Goal: Transaction & Acquisition: Book appointment/travel/reservation

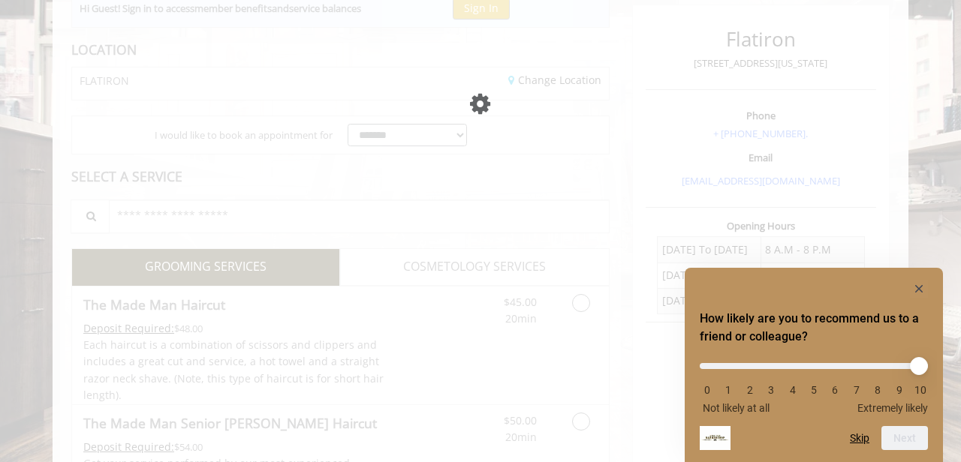
scroll to position [179, 0]
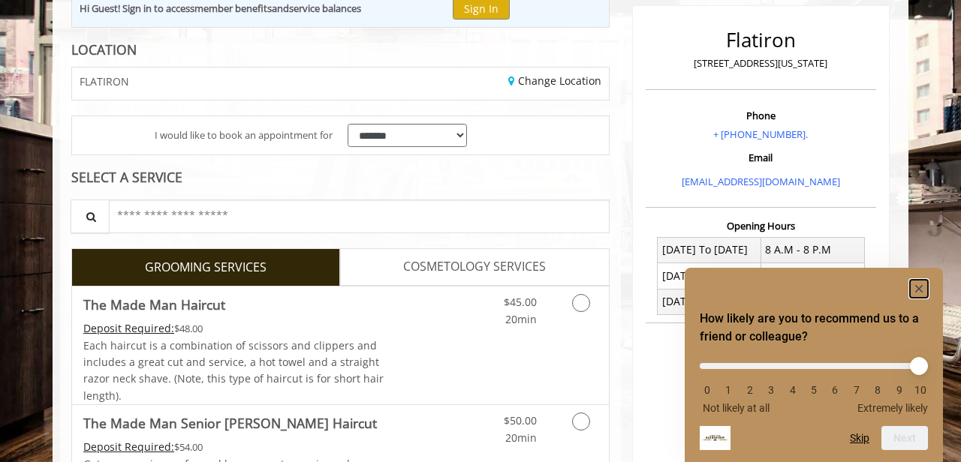
click at [918, 288] on icon "Hide survey" at bounding box center [919, 289] width 8 height 8
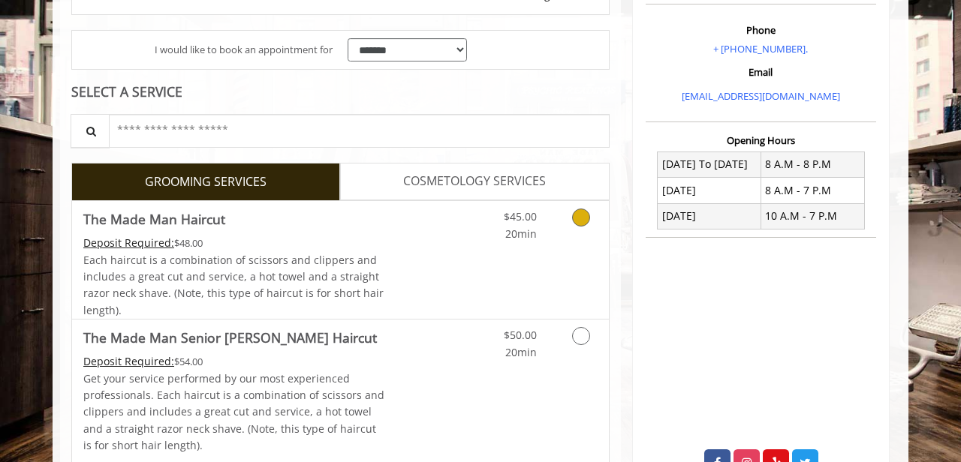
scroll to position [288, 0]
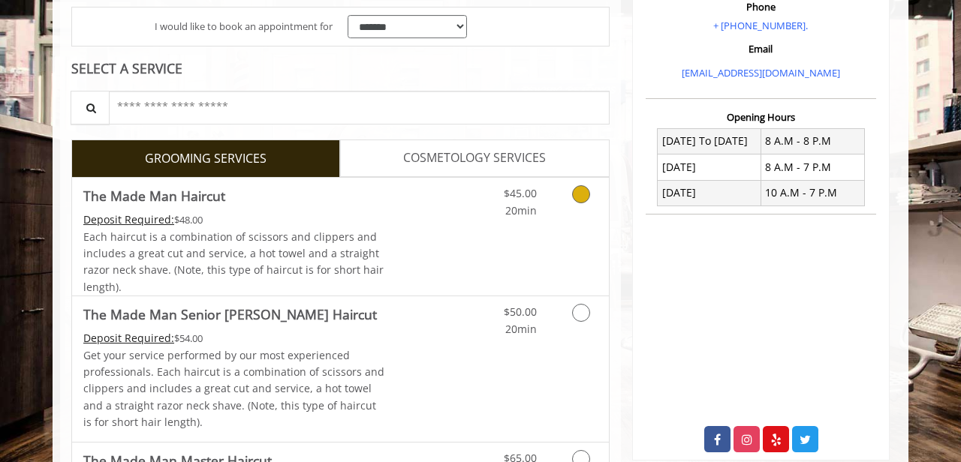
click at [449, 240] on link "Discounted Price" at bounding box center [429, 237] width 89 height 118
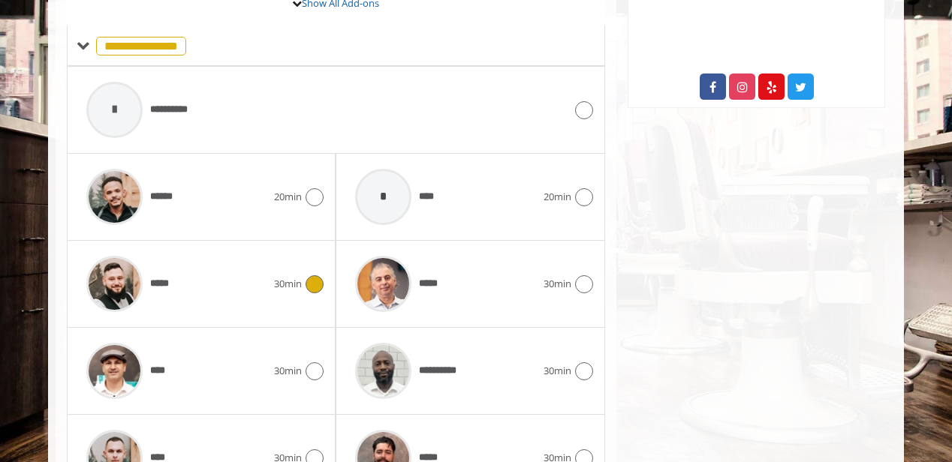
click at [294, 279] on span "30min" at bounding box center [288, 284] width 28 height 16
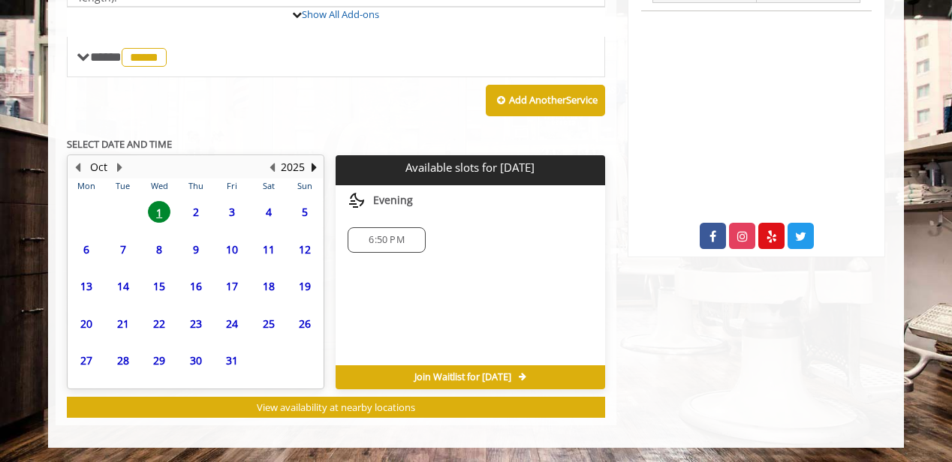
scroll to position [630, 0]
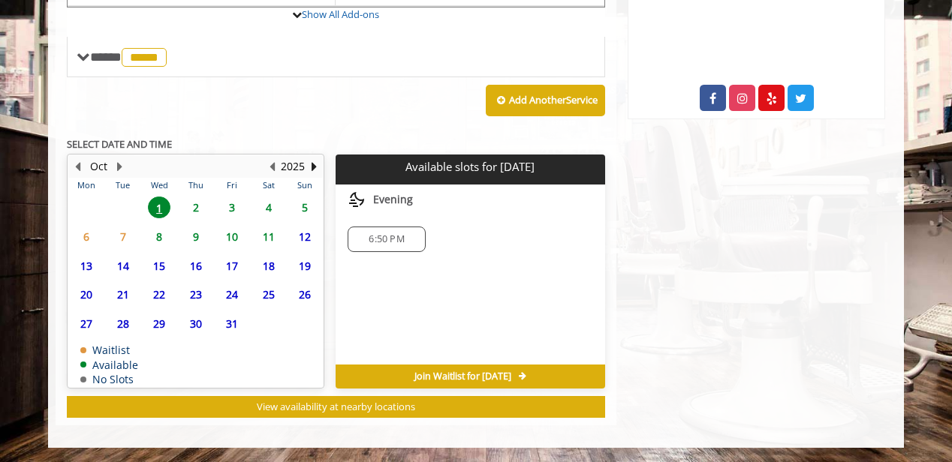
click at [397, 235] on span "6:50 PM" at bounding box center [386, 239] width 35 height 12
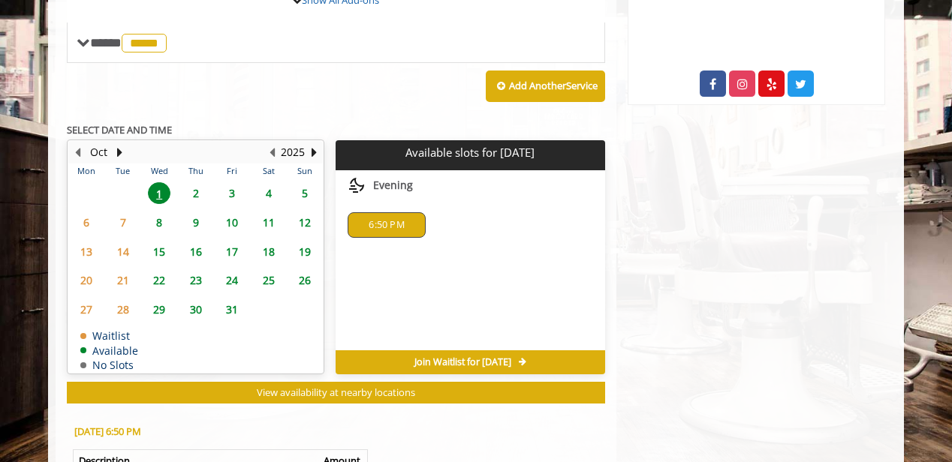
scroll to position [665, 0]
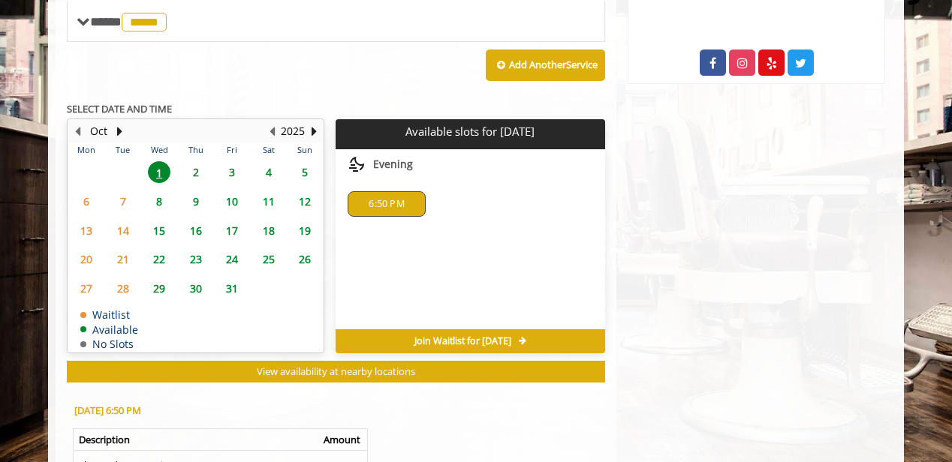
click at [388, 204] on span "6:50 PM" at bounding box center [386, 204] width 35 height 12
click at [378, 204] on span "6:50 PM" at bounding box center [386, 204] width 35 height 12
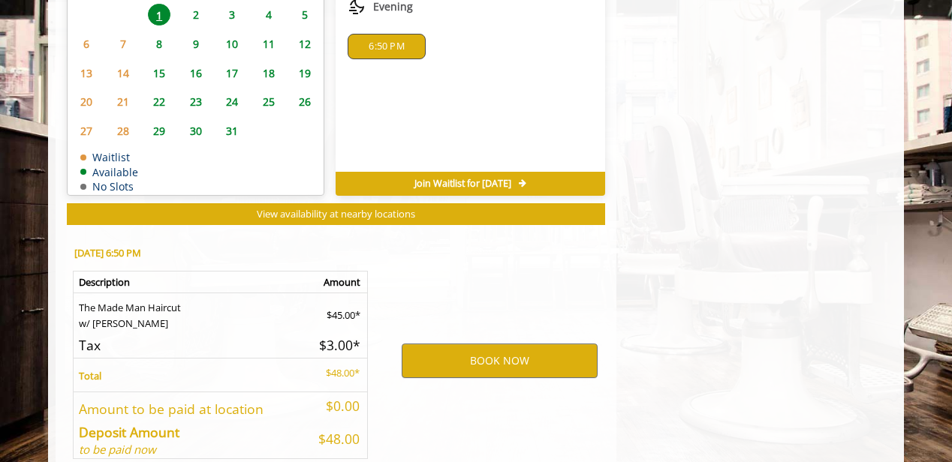
scroll to position [835, 0]
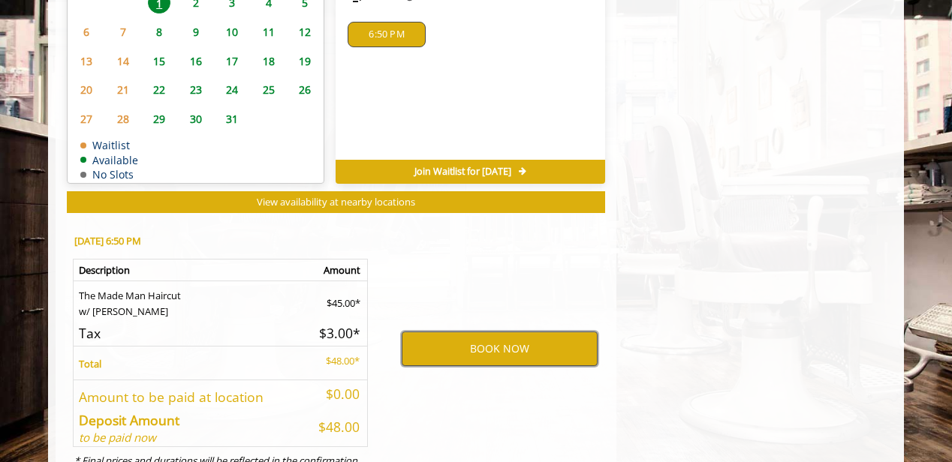
click at [468, 332] on button "BOOK NOW" at bounding box center [500, 349] width 196 height 35
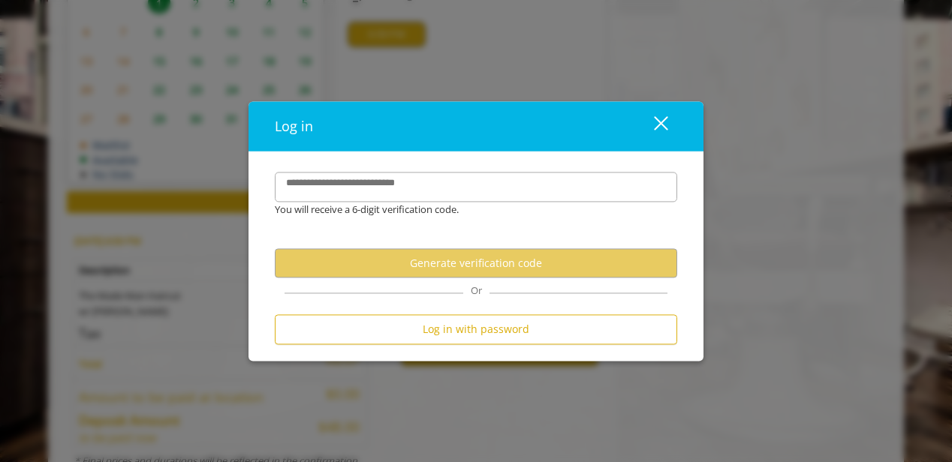
click at [432, 176] on label "**********" at bounding box center [358, 184] width 158 height 16
click at [432, 173] on input "**********" at bounding box center [476, 187] width 402 height 30
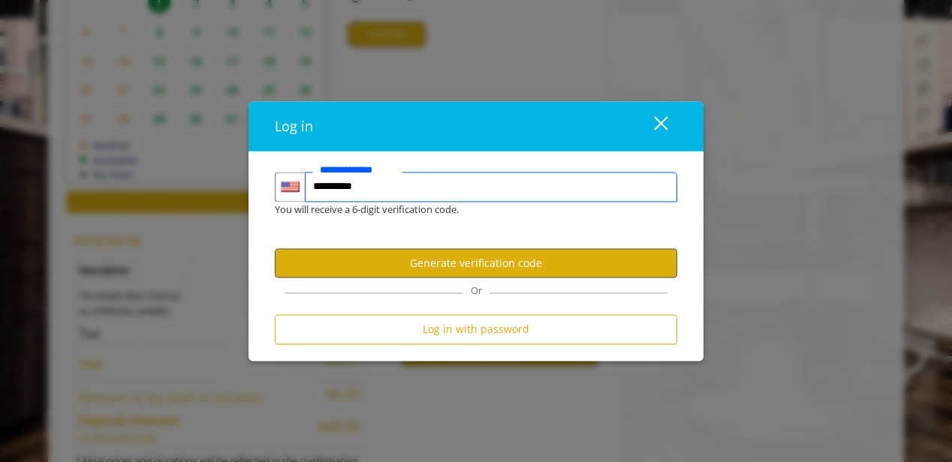
type input "**********"
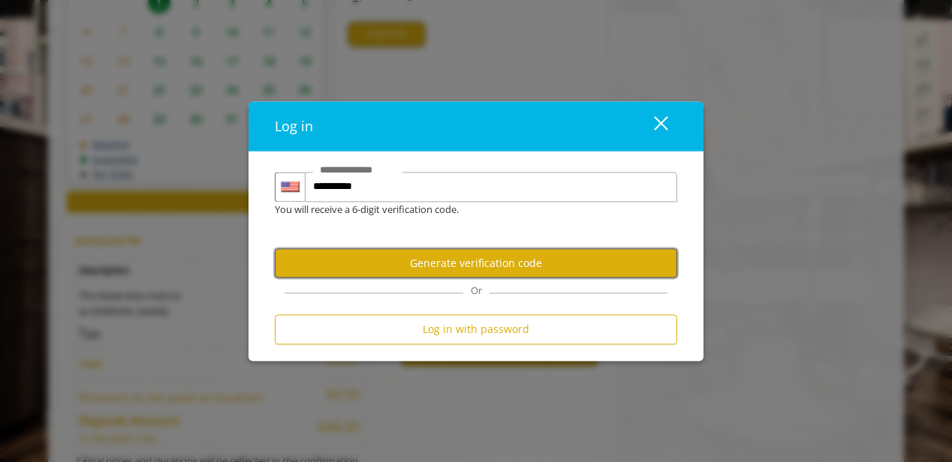
click at [432, 258] on button "Generate verification code" at bounding box center [476, 263] width 402 height 29
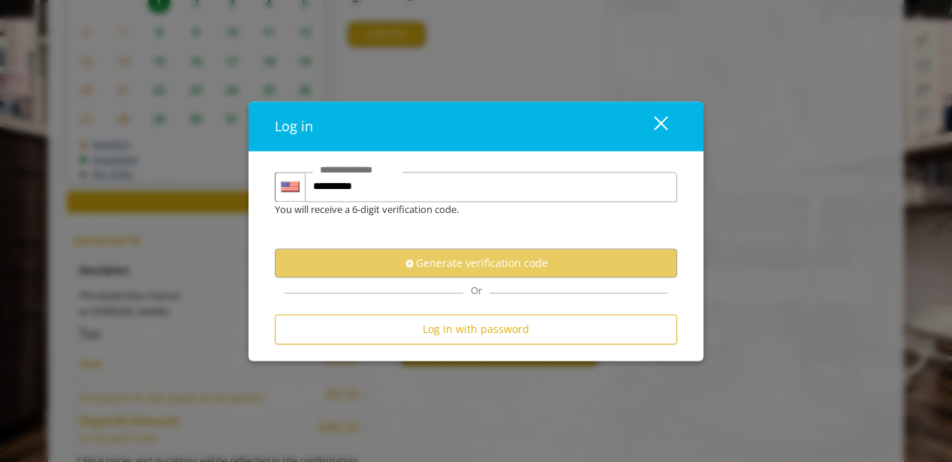
scroll to position [0, 0]
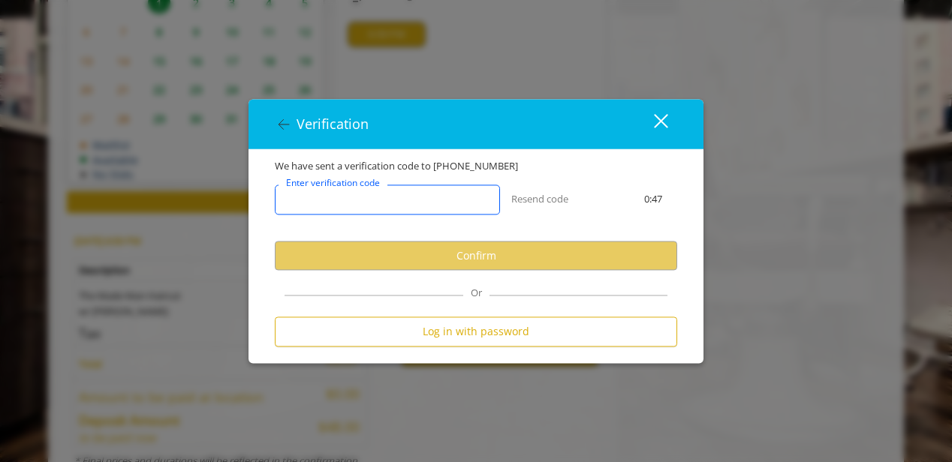
click at [471, 200] on input "Enter verification code" at bounding box center [387, 200] width 225 height 30
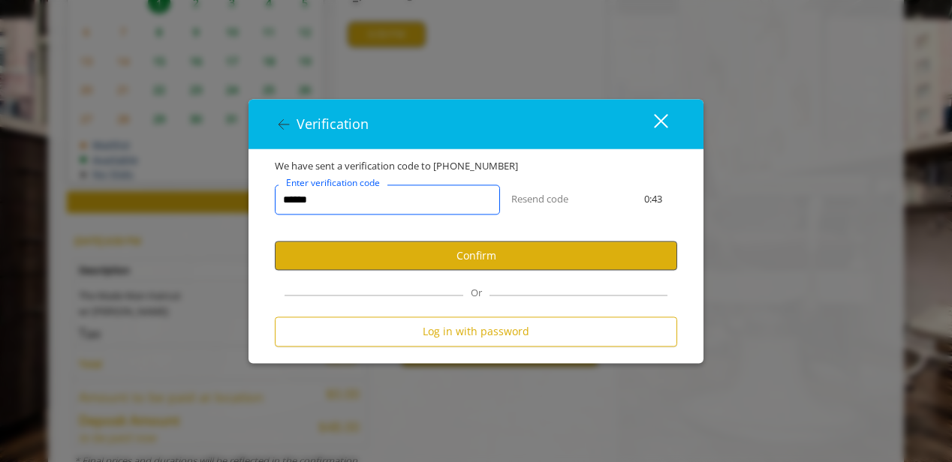
type input "******"
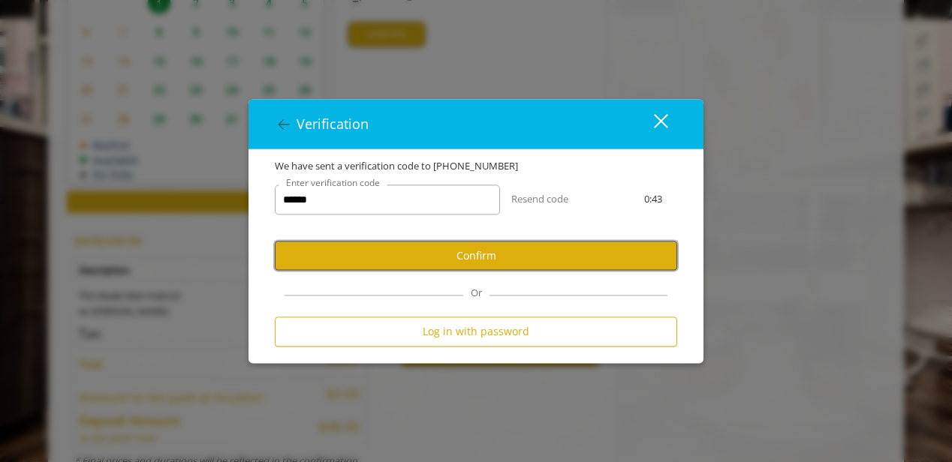
click at [479, 253] on button "Confirm" at bounding box center [476, 256] width 402 height 29
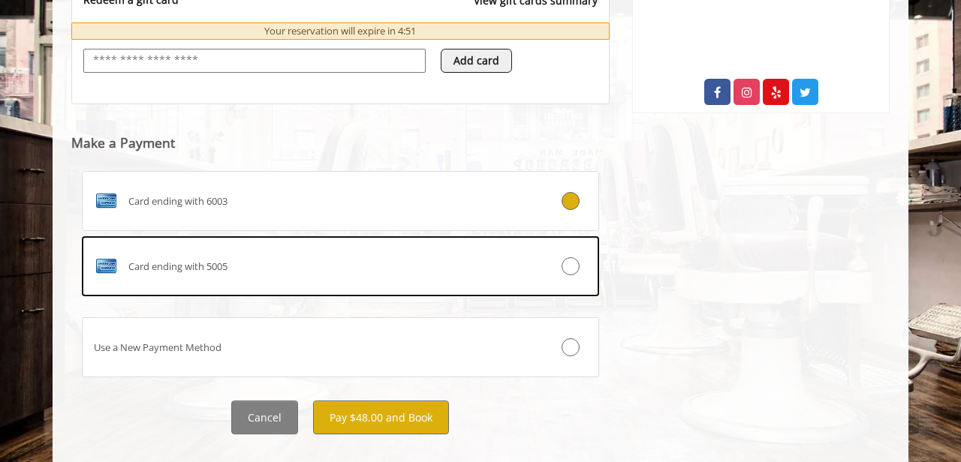
scroll to position [661, 0]
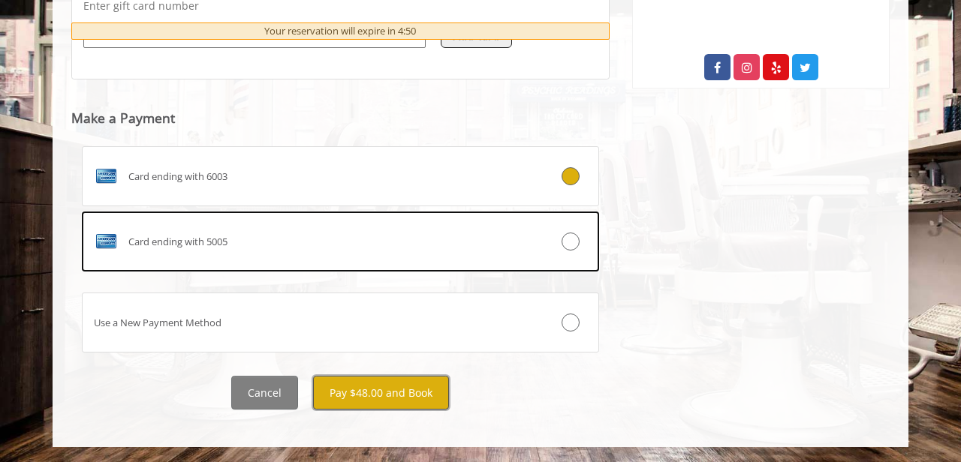
click at [386, 393] on button "Pay $48.00 and Book" at bounding box center [381, 393] width 136 height 34
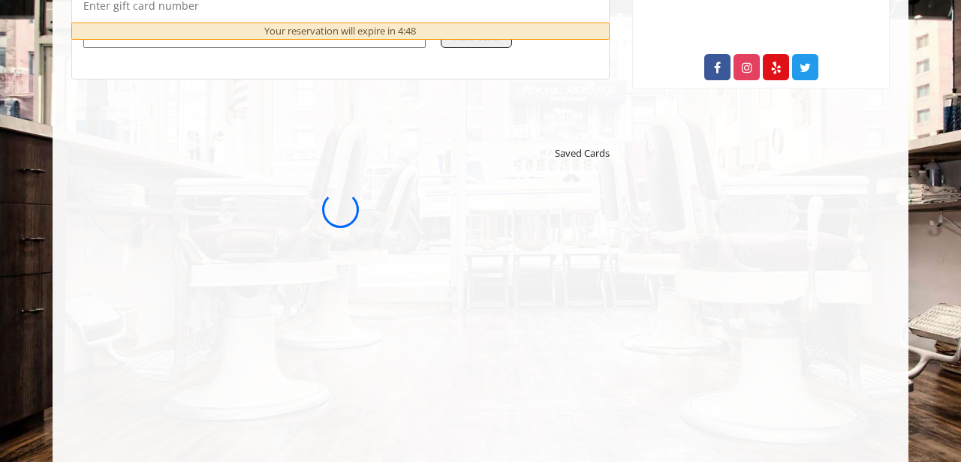
scroll to position [0, 0]
